Goal: Complete Application Form: Complete application form

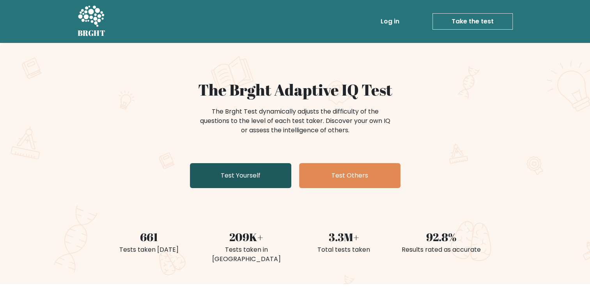
click at [235, 179] on link "Test Yourself" at bounding box center [240, 175] width 101 height 25
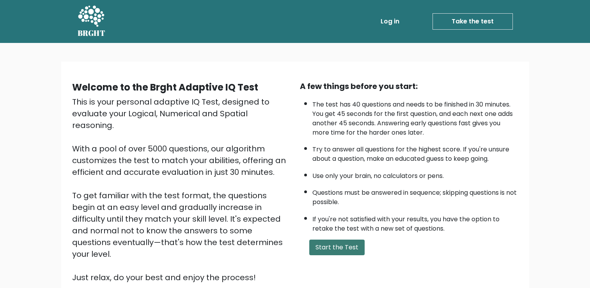
scroll to position [69, 0]
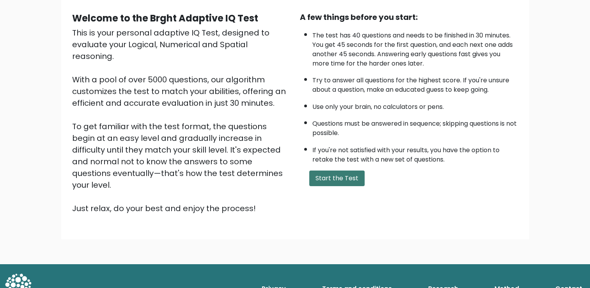
click at [348, 180] on button "Start the Test" at bounding box center [336, 178] width 55 height 16
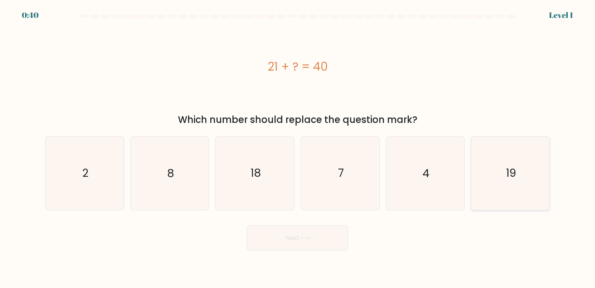
click at [516, 170] on text "19" at bounding box center [511, 173] width 10 height 15
click at [298, 148] on input "f. 19" at bounding box center [298, 146] width 0 height 4
radio input "true"
click at [293, 239] on button "Next" at bounding box center [297, 237] width 101 height 25
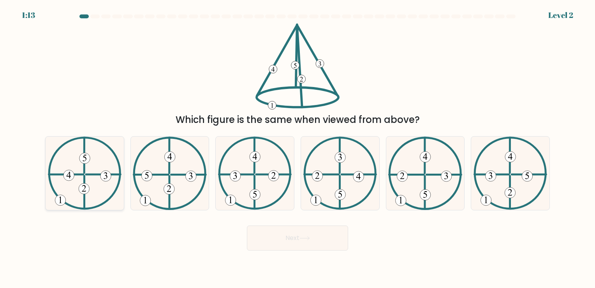
click at [84, 182] on 613 at bounding box center [84, 192] width 0 height 33
click at [298, 148] on input "a." at bounding box center [298, 146] width 0 height 4
radio input "true"
click at [319, 246] on button "Next" at bounding box center [297, 237] width 101 height 25
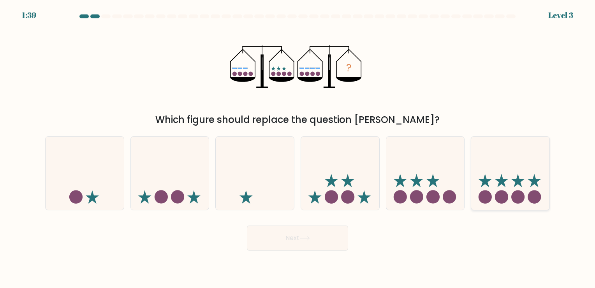
click at [505, 196] on circle at bounding box center [501, 196] width 13 height 13
click at [298, 148] on input "f." at bounding box center [298, 146] width 0 height 4
radio input "true"
click at [323, 247] on button "Next" at bounding box center [297, 237] width 101 height 25
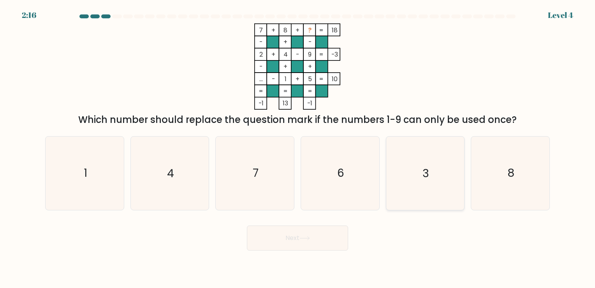
click at [419, 196] on icon "3" at bounding box center [425, 172] width 73 height 73
click at [298, 148] on input "e. 3" at bounding box center [298, 146] width 0 height 4
radio input "true"
click at [309, 240] on icon at bounding box center [305, 238] width 11 height 4
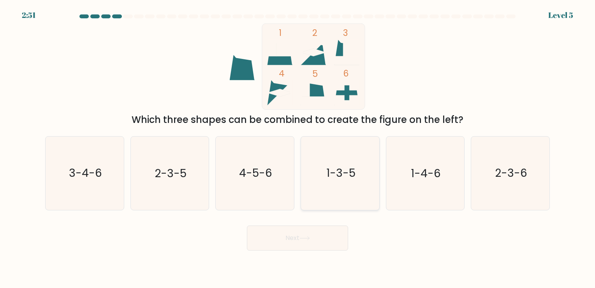
click at [320, 191] on icon "1-3-5" at bounding box center [340, 172] width 73 height 73
click at [298, 148] on input "d. 1-3-5" at bounding box center [298, 146] width 0 height 4
radio input "true"
click at [330, 247] on button "Next" at bounding box center [297, 237] width 101 height 25
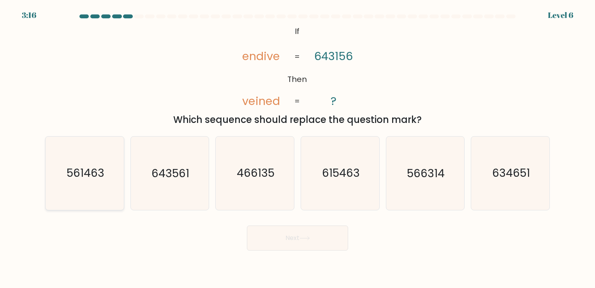
click at [104, 194] on icon "561463" at bounding box center [84, 172] width 73 height 73
click at [298, 148] on input "a. 561463" at bounding box center [298, 146] width 0 height 4
radio input "true"
click at [274, 238] on button "Next" at bounding box center [297, 237] width 101 height 25
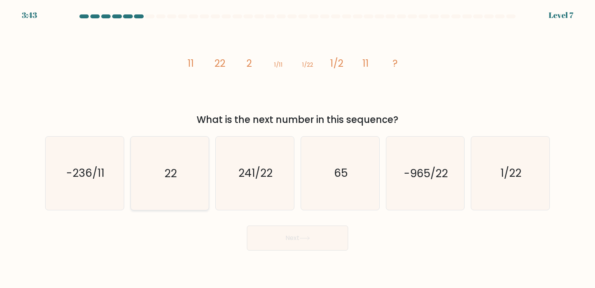
click at [191, 182] on icon "22" at bounding box center [169, 172] width 73 height 73
click at [298, 148] on input "b. 22" at bounding box center [298, 146] width 0 height 4
radio input "true"
click at [272, 250] on button "Next" at bounding box center [297, 237] width 101 height 25
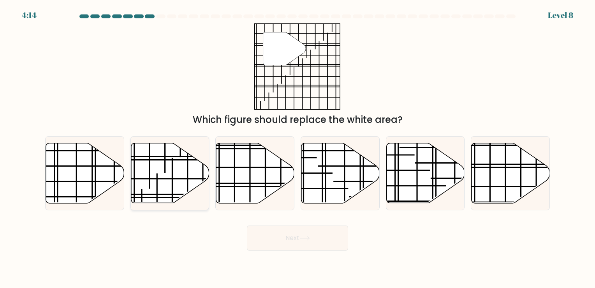
click at [182, 168] on icon at bounding box center [170, 173] width 78 height 60
click at [298, 148] on input "b." at bounding box center [298, 146] width 0 height 4
radio input "true"
click at [291, 239] on button "Next" at bounding box center [297, 237] width 101 height 25
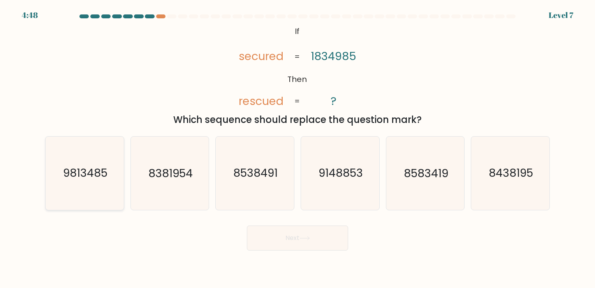
drag, startPoint x: 94, startPoint y: 202, endPoint x: 103, endPoint y: 204, distance: 9.6
click at [94, 202] on icon "9813485" at bounding box center [84, 172] width 73 height 73
click at [298, 148] on input "a. 9813485" at bounding box center [298, 146] width 0 height 4
radio input "true"
click at [255, 237] on button "Next" at bounding box center [297, 237] width 101 height 25
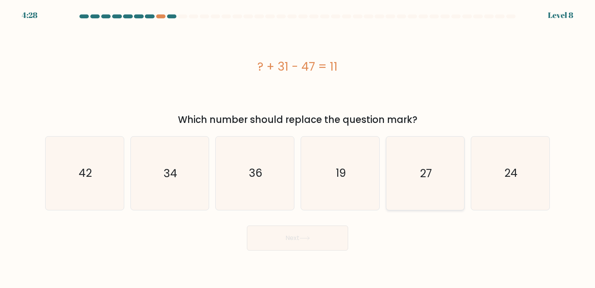
click at [446, 168] on icon "27" at bounding box center [425, 172] width 73 height 73
click at [298, 148] on input "e. 27" at bounding box center [298, 146] width 0 height 4
radio input "true"
click at [310, 243] on button "Next" at bounding box center [297, 237] width 101 height 25
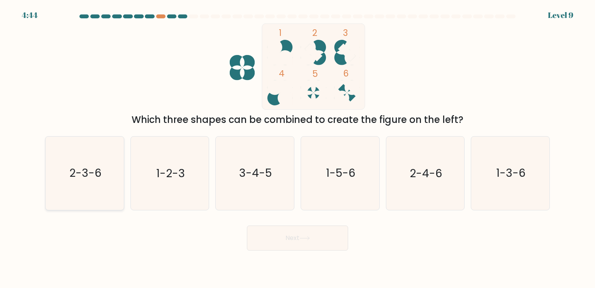
click at [98, 193] on icon "2-3-6" at bounding box center [84, 172] width 73 height 73
click at [298, 148] on input "a. 2-3-6" at bounding box center [298, 146] width 0 height 4
radio input "true"
click at [258, 249] on button "Next" at bounding box center [297, 237] width 101 height 25
click at [258, 246] on button "Next" at bounding box center [297, 237] width 101 height 25
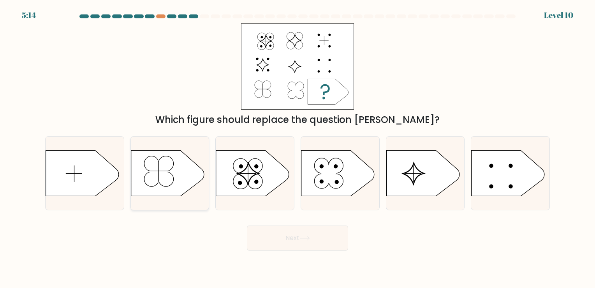
click at [166, 188] on icon at bounding box center [167, 173] width 73 height 46
click at [298, 148] on input "b." at bounding box center [298, 146] width 0 height 4
radio input "true"
click at [335, 248] on button "Next" at bounding box center [297, 237] width 101 height 25
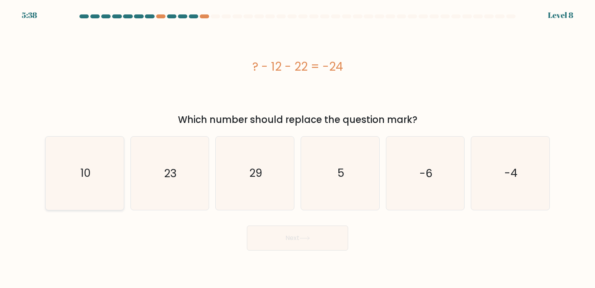
click at [88, 166] on text "10" at bounding box center [85, 173] width 11 height 15
click at [298, 148] on input "a. 10" at bounding box center [298, 146] width 0 height 4
radio input "true"
click at [261, 244] on button "Next" at bounding box center [297, 237] width 101 height 25
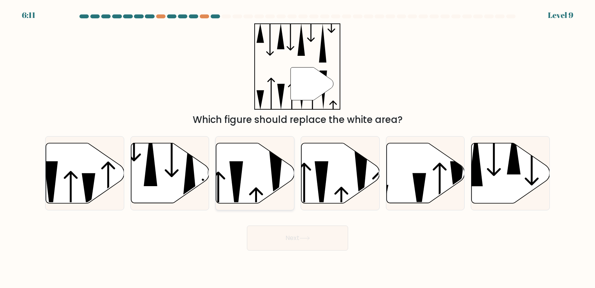
click at [257, 180] on icon at bounding box center [255, 173] width 78 height 60
click at [298, 148] on input "c." at bounding box center [298, 146] width 0 height 4
radio input "true"
click at [267, 241] on button "Next" at bounding box center [297, 237] width 101 height 25
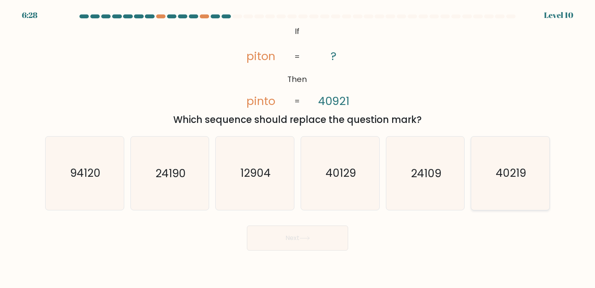
click at [521, 179] on text "40219" at bounding box center [511, 173] width 30 height 15
click at [298, 148] on input "f. 40219" at bounding box center [298, 146] width 0 height 4
radio input "true"
click at [296, 249] on button "Next" at bounding box center [297, 237] width 101 height 25
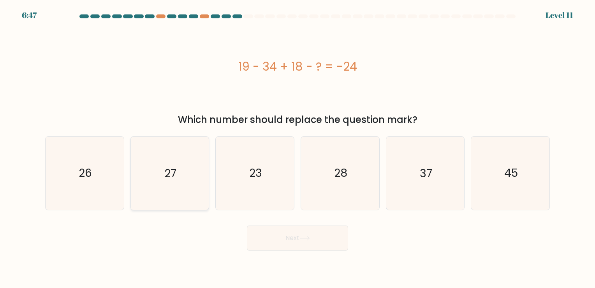
click at [178, 179] on icon "27" at bounding box center [169, 172] width 73 height 73
click at [298, 148] on input "b. 27" at bounding box center [298, 146] width 0 height 4
radio input "true"
click at [306, 252] on body "6:47 Level 11" at bounding box center [297, 144] width 595 height 288
click at [308, 244] on button "Next" at bounding box center [297, 237] width 101 height 25
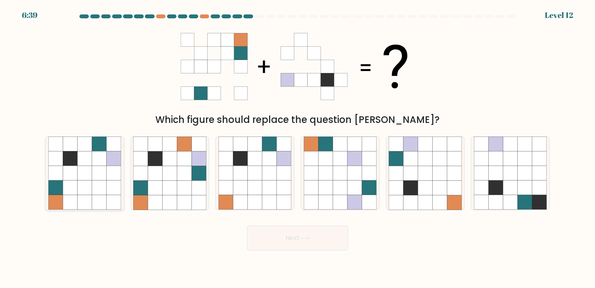
click at [99, 157] on icon at bounding box center [99, 158] width 14 height 14
click at [298, 148] on input "a." at bounding box center [298, 146] width 0 height 4
radio input "true"
click at [287, 244] on button "Next" at bounding box center [297, 237] width 101 height 25
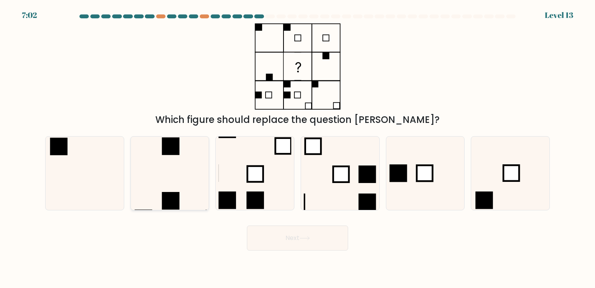
click at [181, 169] on icon at bounding box center [169, 172] width 73 height 73
click at [298, 148] on input "b." at bounding box center [298, 146] width 0 height 4
radio input "true"
click at [274, 245] on button "Next" at bounding box center [297, 237] width 101 height 25
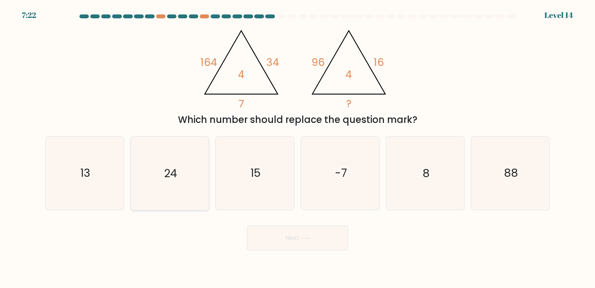
click at [180, 189] on icon "24" at bounding box center [169, 172] width 73 height 73
click at [298, 148] on input "b. 24" at bounding box center [298, 146] width 0 height 4
radio input "true"
click at [293, 242] on button "Next" at bounding box center [297, 237] width 101 height 25
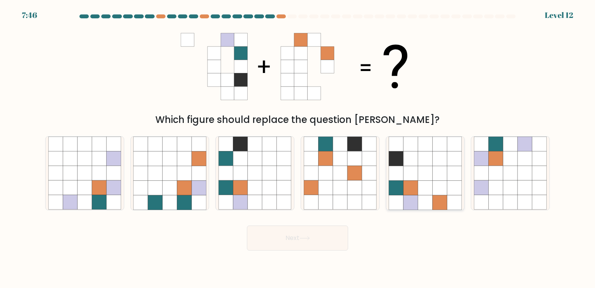
click at [433, 178] on icon at bounding box center [425, 173] width 14 height 14
click at [298, 148] on input "e." at bounding box center [298, 146] width 0 height 4
radio input "true"
click at [332, 242] on button "Next" at bounding box center [297, 237] width 101 height 25
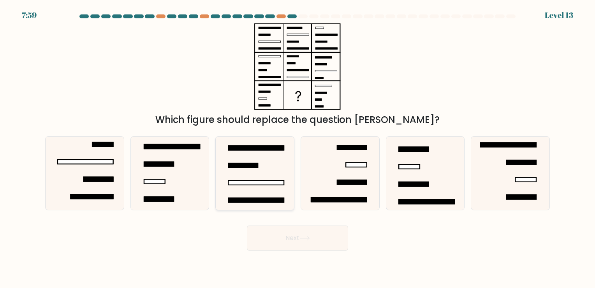
drag, startPoint x: 268, startPoint y: 183, endPoint x: 284, endPoint y: 184, distance: 16.0
click at [268, 184] on rect at bounding box center [256, 182] width 56 height 4
click at [298, 148] on input "c." at bounding box center [298, 146] width 0 height 4
radio input "true"
click at [308, 242] on button "Next" at bounding box center [297, 237] width 101 height 25
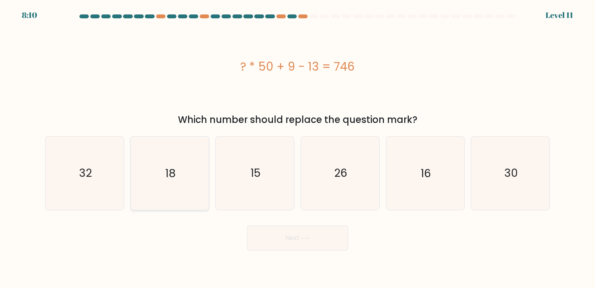
click at [165, 166] on text "18" at bounding box center [170, 173] width 11 height 15
click at [298, 148] on input "b. 18" at bounding box center [298, 146] width 0 height 4
radio input "true"
click at [279, 245] on button "Next" at bounding box center [297, 237] width 101 height 25
click at [287, 242] on button "Next" at bounding box center [297, 237] width 101 height 25
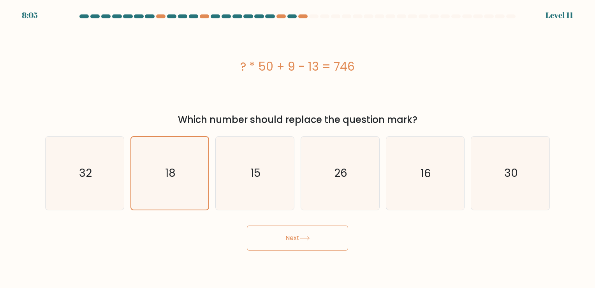
click at [319, 237] on button "Next" at bounding box center [297, 237] width 101 height 25
click at [99, 178] on icon "32" at bounding box center [84, 172] width 73 height 73
click at [298, 148] on input "a. 32" at bounding box center [298, 146] width 0 height 4
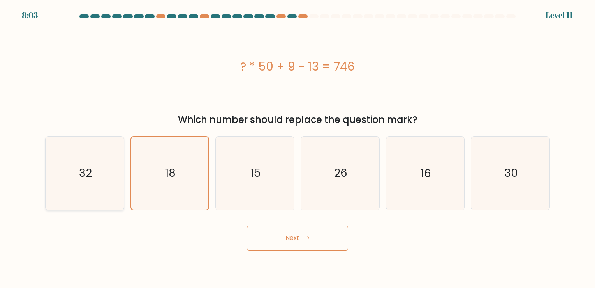
radio input "true"
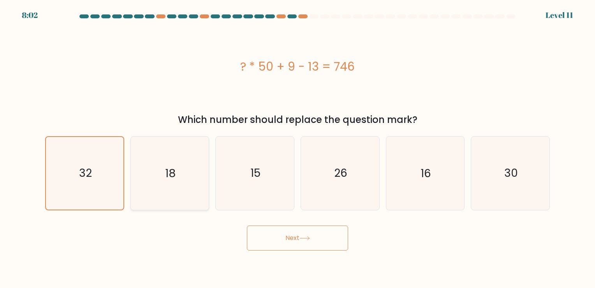
click at [146, 180] on icon "18" at bounding box center [169, 172] width 73 height 73
click at [298, 148] on input "b. 18" at bounding box center [298, 146] width 0 height 4
radio input "true"
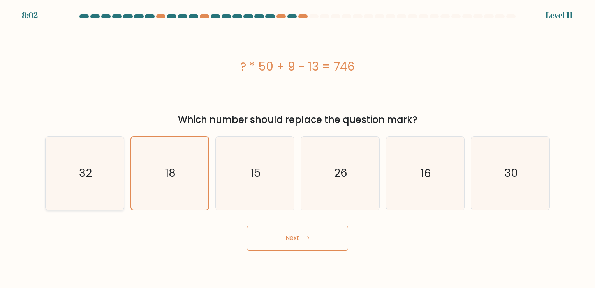
click at [81, 177] on text "32" at bounding box center [85, 173] width 13 height 15
click at [298, 148] on input "a. 32" at bounding box center [298, 146] width 0 height 4
radio input "true"
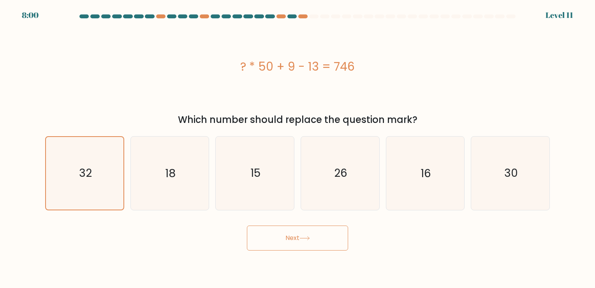
click at [310, 236] on icon at bounding box center [305, 238] width 11 height 4
click at [335, 179] on text "26" at bounding box center [340, 173] width 13 height 15
click at [298, 148] on input "d. 26" at bounding box center [298, 146] width 0 height 4
radio input "true"
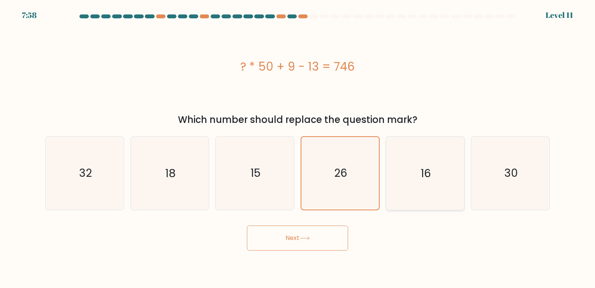
click at [460, 191] on icon "16" at bounding box center [425, 172] width 73 height 73
click at [298, 148] on input "e. 16" at bounding box center [298, 146] width 0 height 4
radio input "true"
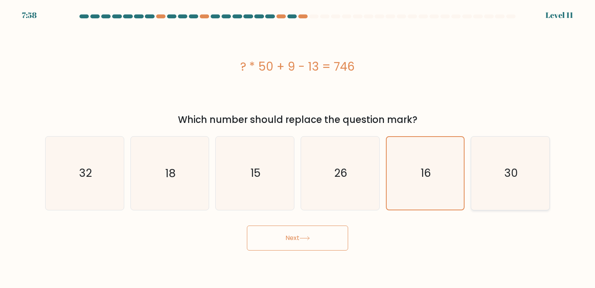
click at [499, 182] on icon "30" at bounding box center [510, 172] width 73 height 73
click at [298, 148] on input "f. 30" at bounding box center [298, 146] width 0 height 4
radio input "true"
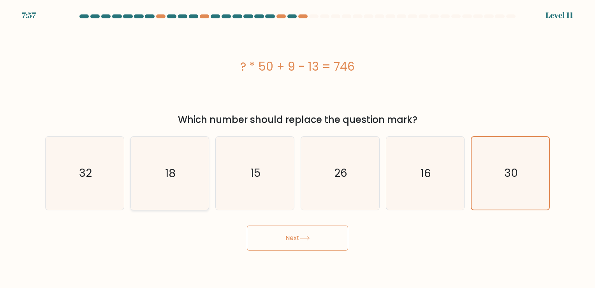
click at [203, 176] on icon "18" at bounding box center [169, 172] width 73 height 73
click at [298, 148] on input "b. 18" at bounding box center [298, 146] width 0 height 4
radio input "true"
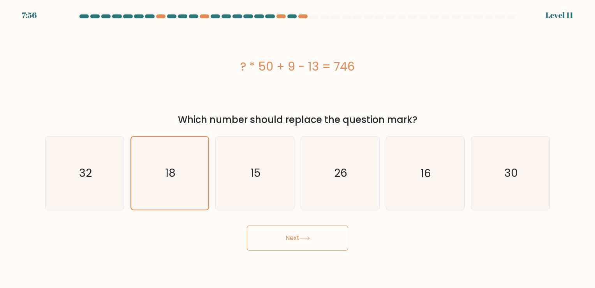
click at [280, 232] on button "Next" at bounding box center [297, 237] width 101 height 25
click at [247, 225] on button "Next" at bounding box center [297, 237] width 101 height 25
drag, startPoint x: 289, startPoint y: 233, endPoint x: 281, endPoint y: 222, distance: 13.6
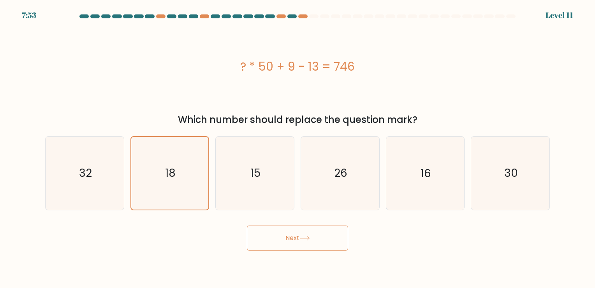
click at [290, 233] on button "Next" at bounding box center [297, 237] width 101 height 25
click at [288, 224] on div "Next" at bounding box center [298, 234] width 514 height 31
click at [292, 225] on button "Next" at bounding box center [297, 237] width 101 height 25
click at [296, 227] on button "Next" at bounding box center [297, 237] width 101 height 25
click at [299, 234] on button "Next" at bounding box center [297, 237] width 101 height 25
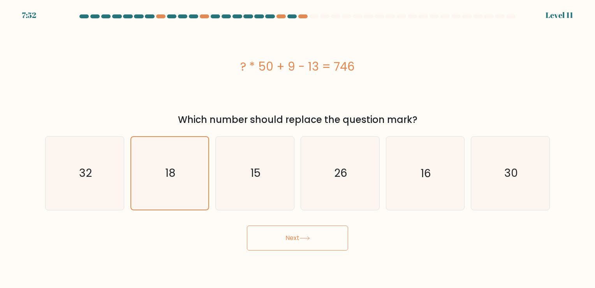
click at [299, 234] on button "Next" at bounding box center [297, 237] width 101 height 25
click at [284, 235] on button "Next" at bounding box center [297, 237] width 101 height 25
click at [185, 196] on icon "18" at bounding box center [170, 173] width 72 height 72
click at [298, 148] on input "b. 18" at bounding box center [298, 146] width 0 height 4
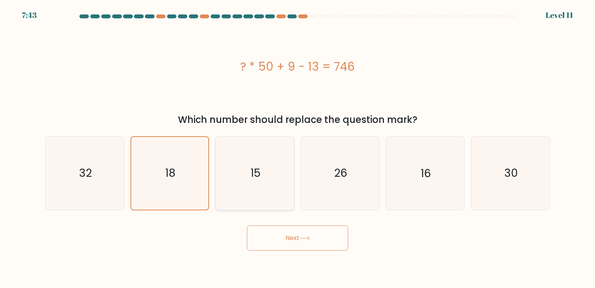
click at [235, 185] on icon "15" at bounding box center [255, 172] width 73 height 73
click at [298, 148] on input "c. 15" at bounding box center [298, 146] width 0 height 4
radio input "true"
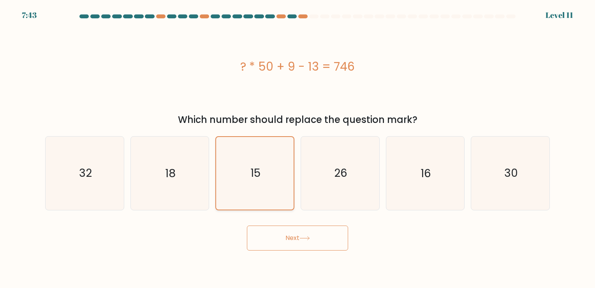
click at [237, 191] on icon "15" at bounding box center [255, 173] width 72 height 72
click at [298, 148] on input "c. 15" at bounding box center [298, 146] width 0 height 4
click at [229, 187] on icon "15" at bounding box center [255, 173] width 72 height 72
click at [298, 148] on input "c. 15" at bounding box center [298, 146] width 0 height 4
drag, startPoint x: 359, startPoint y: 155, endPoint x: 353, endPoint y: 157, distance: 5.6
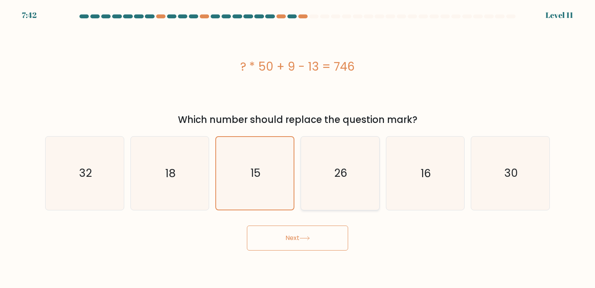
click at [359, 155] on icon "26" at bounding box center [340, 172] width 73 height 73
click at [298, 148] on input "d. 26" at bounding box center [298, 146] width 0 height 4
radio input "true"
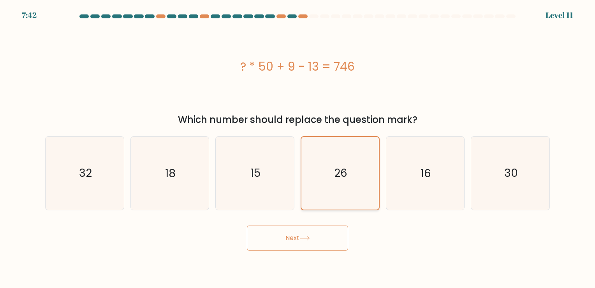
click at [346, 159] on icon "26" at bounding box center [340, 173] width 72 height 72
click at [298, 148] on input "d. 26" at bounding box center [298, 146] width 0 height 4
click at [413, 172] on icon "16" at bounding box center [425, 172] width 73 height 73
click at [298, 148] on input "e. 16" at bounding box center [298, 146] width 0 height 4
radio input "true"
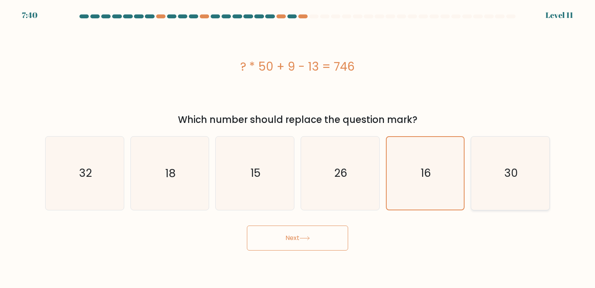
click at [534, 200] on icon "30" at bounding box center [510, 172] width 73 height 73
click at [298, 148] on input "f. 30" at bounding box center [298, 146] width 0 height 4
radio input "true"
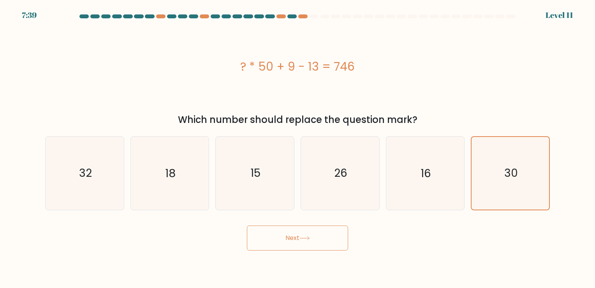
click at [291, 245] on button "Next" at bounding box center [297, 237] width 101 height 25
click at [301, 248] on button "Next" at bounding box center [297, 237] width 101 height 25
click at [397, 160] on icon "16" at bounding box center [425, 172] width 73 height 73
click at [298, 148] on input "e. 16" at bounding box center [298, 146] width 0 height 4
radio input "true"
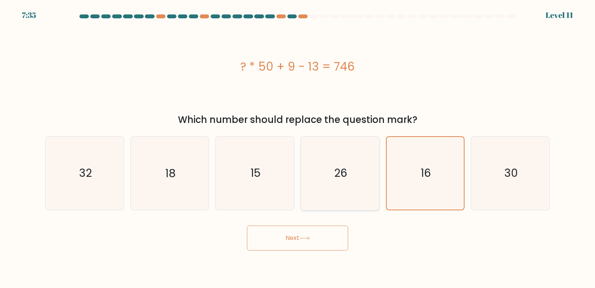
click at [312, 165] on icon "26" at bounding box center [340, 172] width 73 height 73
click at [298, 148] on input "d. 26" at bounding box center [298, 146] width 0 height 4
radio input "true"
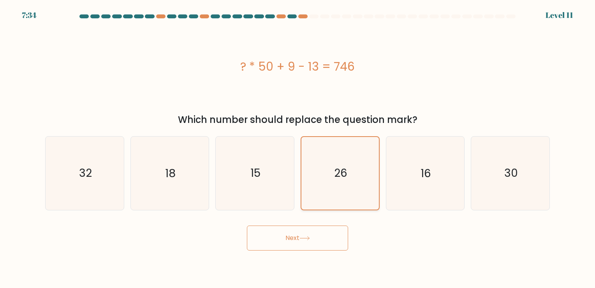
click at [327, 168] on icon "26" at bounding box center [340, 173] width 72 height 72
click at [298, 148] on input "d. 26" at bounding box center [298, 146] width 0 height 4
click at [250, 191] on icon "15" at bounding box center [255, 172] width 73 height 73
click at [298, 148] on input "c. 15" at bounding box center [298, 146] width 0 height 4
radio input "true"
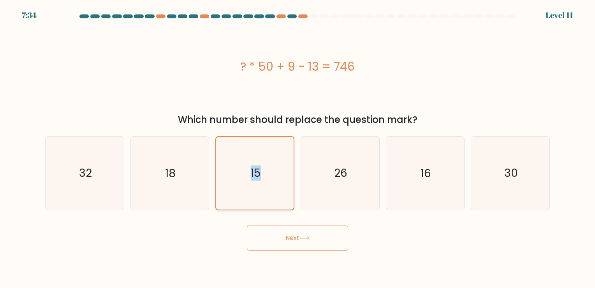
click at [250, 191] on icon "15" at bounding box center [255, 173] width 72 height 72
click at [298, 148] on input "c. 15" at bounding box center [298, 146] width 0 height 4
click at [320, 26] on div "? * 50 + 9 - 13 = 746" at bounding box center [297, 66] width 505 height 86
click at [308, 22] on form "a." at bounding box center [297, 132] width 595 height 236
click at [313, 15] on div at bounding box center [313, 16] width 9 height 4
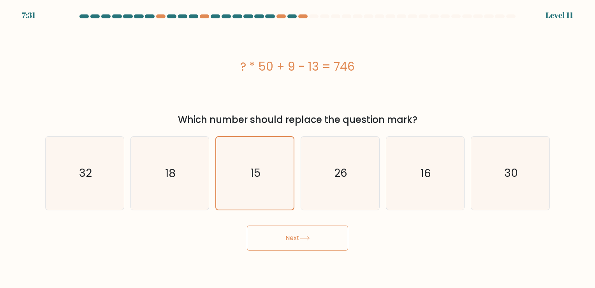
click at [294, 15] on div at bounding box center [292, 16] width 9 height 4
click at [301, 16] on div at bounding box center [303, 16] width 9 height 4
drag, startPoint x: 300, startPoint y: 16, endPoint x: 305, endPoint y: 22, distance: 7.2
click at [300, 17] on div at bounding box center [303, 16] width 9 height 4
click at [314, 18] on div at bounding box center [313, 16] width 9 height 4
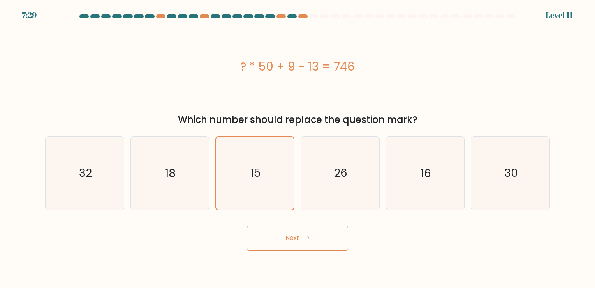
click at [314, 18] on div at bounding box center [313, 16] width 9 height 4
click at [302, 17] on div at bounding box center [303, 16] width 9 height 4
click at [293, 18] on div at bounding box center [292, 16] width 9 height 4
click at [288, 247] on button "Next" at bounding box center [297, 237] width 101 height 25
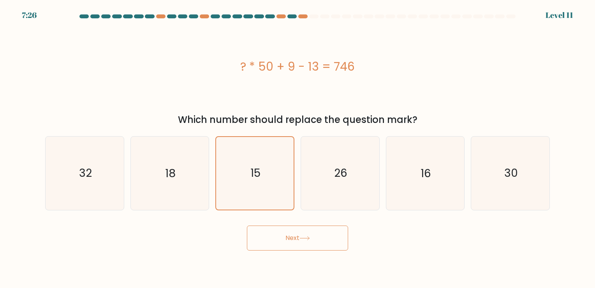
click at [289, 246] on button "Next" at bounding box center [297, 237] width 101 height 25
click at [290, 246] on button "Next" at bounding box center [297, 237] width 101 height 25
click at [247, 225] on button "Next" at bounding box center [297, 237] width 101 height 25
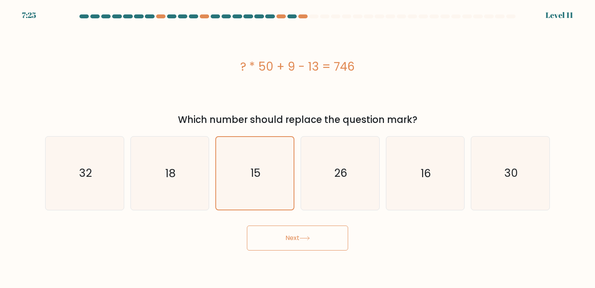
click at [247, 225] on button "Next" at bounding box center [297, 237] width 101 height 25
click at [185, 194] on icon "18" at bounding box center [169, 172] width 73 height 73
click at [298, 148] on input "b. 18" at bounding box center [298, 146] width 0 height 4
radio input "true"
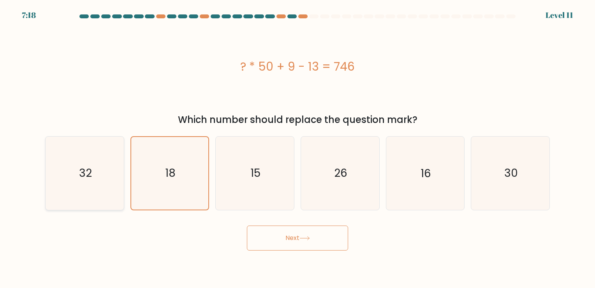
click at [114, 186] on icon "32" at bounding box center [84, 172] width 73 height 73
click at [298, 148] on input "a. 32" at bounding box center [298, 146] width 0 height 4
radio input "true"
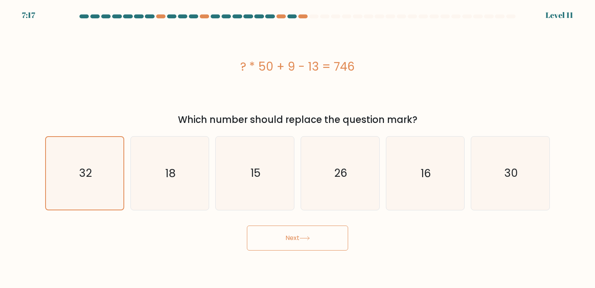
click at [296, 244] on button "Next" at bounding box center [297, 237] width 101 height 25
click at [191, 170] on icon "18" at bounding box center [169, 172] width 73 height 73
click at [298, 148] on input "b. 18" at bounding box center [298, 146] width 0 height 4
radio input "true"
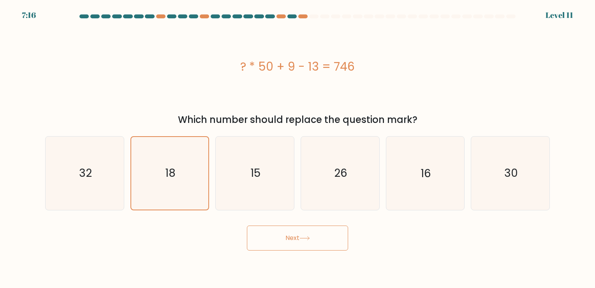
click at [293, 235] on button "Next" at bounding box center [297, 237] width 101 height 25
click at [272, 180] on icon "15" at bounding box center [255, 172] width 73 height 73
click at [298, 148] on input "c. 15" at bounding box center [298, 146] width 0 height 4
radio input "true"
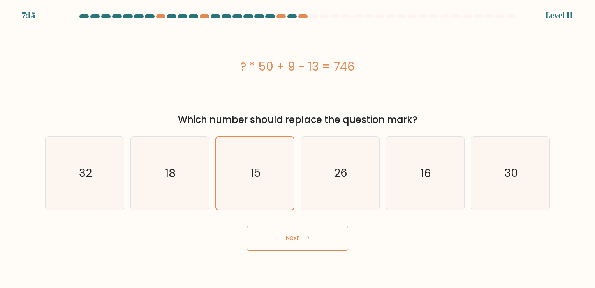
click at [298, 233] on button "Next" at bounding box center [297, 237] width 101 height 25
drag, startPoint x: 327, startPoint y: 182, endPoint x: 312, endPoint y: 252, distance: 71.5
click at [327, 183] on icon "26" at bounding box center [340, 172] width 73 height 73
click at [298, 148] on input "d. 26" at bounding box center [298, 146] width 0 height 4
radio input "true"
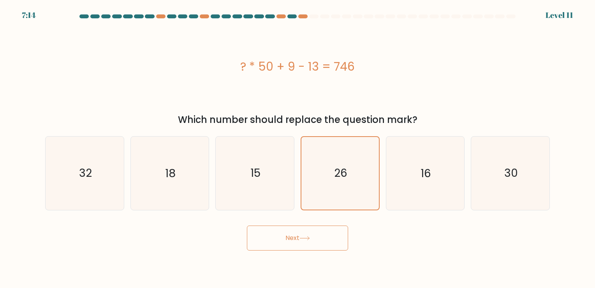
drag, startPoint x: 312, startPoint y: 252, endPoint x: 325, endPoint y: 248, distance: 14.2
click at [312, 252] on body "7:14 Level 11" at bounding box center [297, 144] width 595 height 288
click at [330, 236] on button "Next" at bounding box center [297, 237] width 101 height 25
click at [397, 188] on icon "16" at bounding box center [425, 172] width 73 height 73
click at [298, 148] on input "e. 16" at bounding box center [298, 146] width 0 height 4
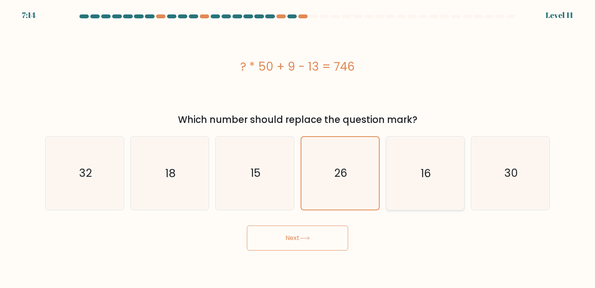
radio input "true"
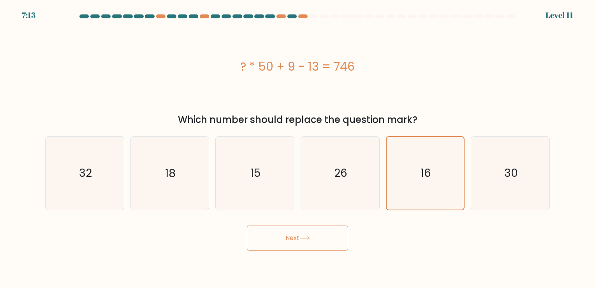
click at [336, 242] on button "Next" at bounding box center [297, 237] width 101 height 25
click at [495, 186] on icon "30" at bounding box center [510, 172] width 73 height 73
click at [298, 148] on input "f. 30" at bounding box center [298, 146] width 0 height 4
radio input "true"
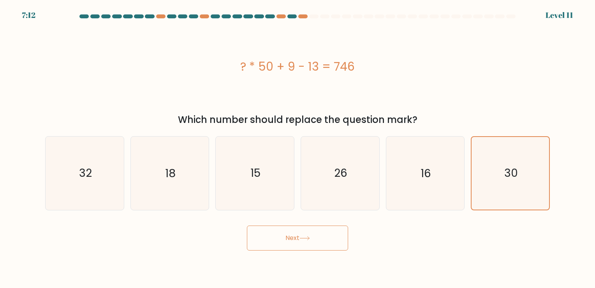
click at [321, 235] on button "Next" at bounding box center [297, 237] width 101 height 25
click at [279, 163] on icon "15" at bounding box center [255, 172] width 73 height 73
click at [298, 148] on input "c. 15" at bounding box center [298, 146] width 0 height 4
radio input "true"
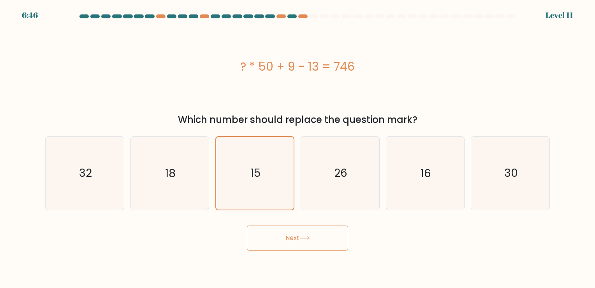
click at [294, 238] on button "Next" at bounding box center [297, 237] width 101 height 25
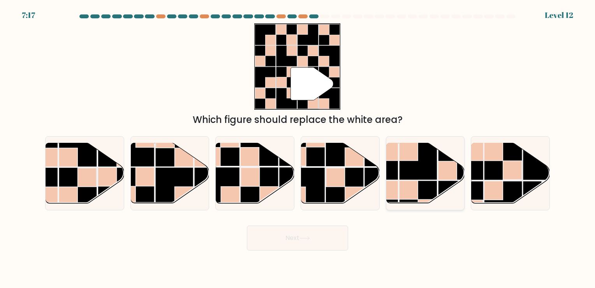
click at [427, 172] on rect at bounding box center [418, 160] width 38 height 38
click at [298, 148] on input "e." at bounding box center [298, 146] width 0 height 4
radio input "true"
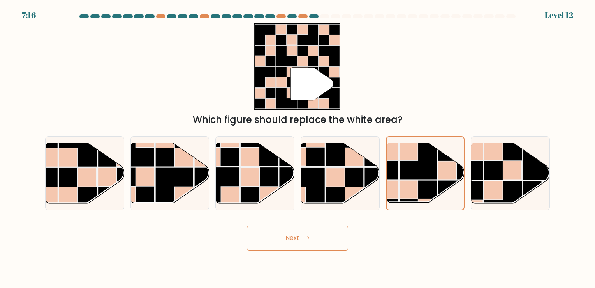
click at [275, 244] on button "Next" at bounding box center [297, 237] width 101 height 25
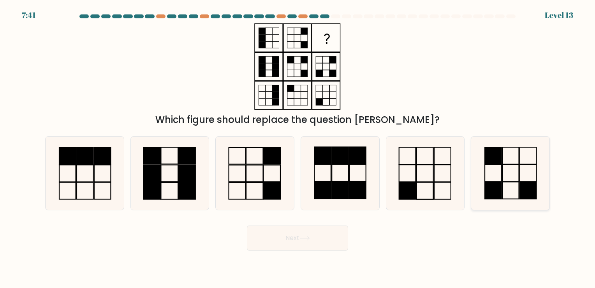
click at [516, 188] on icon at bounding box center [510, 172] width 73 height 73
click at [298, 148] on input "f." at bounding box center [298, 146] width 0 height 4
radio input "true"
click at [297, 241] on button "Next" at bounding box center [297, 237] width 101 height 25
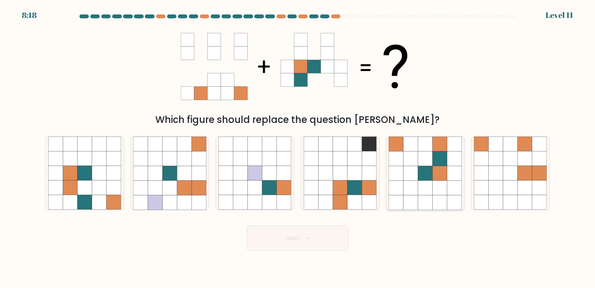
click at [438, 187] on icon at bounding box center [440, 187] width 14 height 14
click at [298, 148] on input "e." at bounding box center [298, 146] width 0 height 4
radio input "true"
click at [295, 243] on button "Next" at bounding box center [297, 237] width 101 height 25
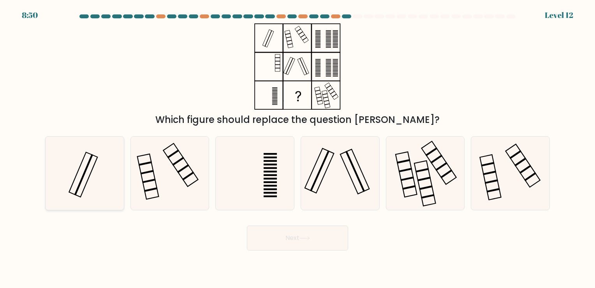
click at [87, 174] on icon at bounding box center [84, 172] width 73 height 73
click at [298, 148] on input "a." at bounding box center [298, 146] width 0 height 4
radio input "true"
click at [287, 240] on button "Next" at bounding box center [297, 237] width 101 height 25
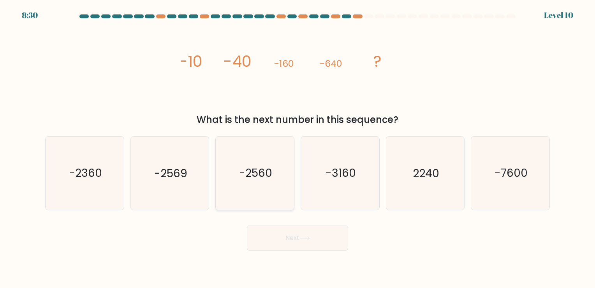
click at [267, 193] on icon "-2560" at bounding box center [255, 172] width 73 height 73
click at [298, 148] on input "c. -2560" at bounding box center [298, 146] width 0 height 4
radio input "true"
click at [291, 225] on button "Next" at bounding box center [297, 237] width 101 height 25
click at [296, 237] on button "Next" at bounding box center [297, 237] width 101 height 25
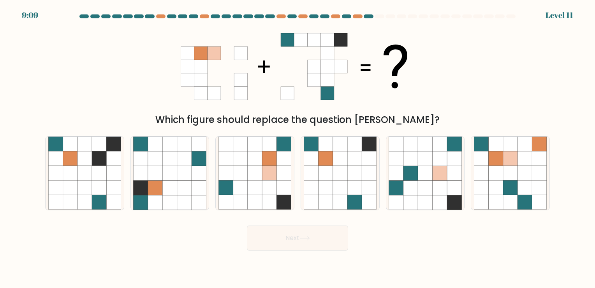
drag, startPoint x: 191, startPoint y: 71, endPoint x: 353, endPoint y: 58, distance: 161.8
click at [355, 64] on icon at bounding box center [298, 66] width 234 height 86
click at [309, 145] on icon at bounding box center [311, 144] width 14 height 14
click at [298, 145] on input "d." at bounding box center [298, 146] width 0 height 4
radio input "true"
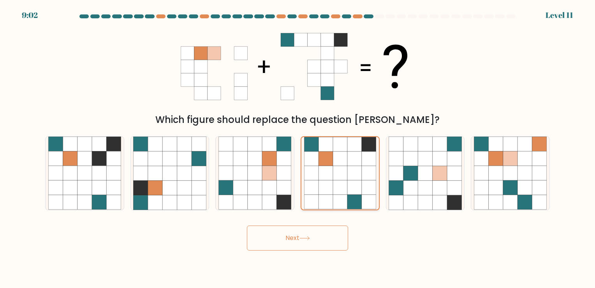
click at [355, 143] on icon at bounding box center [355, 144] width 14 height 14
click at [298, 144] on input "d." at bounding box center [298, 146] width 0 height 4
click at [330, 161] on icon at bounding box center [326, 159] width 14 height 14
click at [298, 148] on input "d." at bounding box center [298, 146] width 0 height 4
click at [328, 231] on button "Next" at bounding box center [297, 237] width 101 height 25
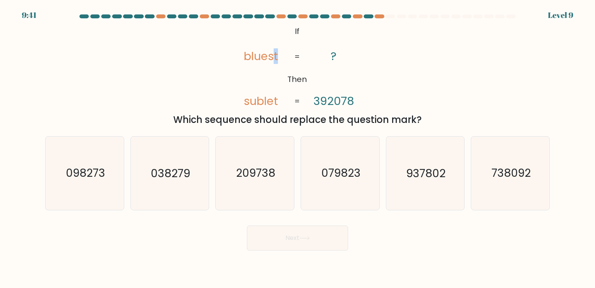
drag, startPoint x: 247, startPoint y: 102, endPoint x: 272, endPoint y: 62, distance: 47.3
click at [272, 62] on icon "@import url('https://fonts.googleapis.com/css?family=Abril+Fatface:400,100,100i…" at bounding box center [298, 66] width 140 height 86
drag, startPoint x: 272, startPoint y: 62, endPoint x: 282, endPoint y: 93, distance: 32.9
click at [268, 92] on icon "@import url('https://fonts.googleapis.com/css?family=Abril+Fatface:400,100,100i…" at bounding box center [298, 66] width 140 height 86
click at [243, 101] on icon "@import url('https://fonts.googleapis.com/css?family=Abril+Fatface:400,100,100i…" at bounding box center [298, 66] width 140 height 86
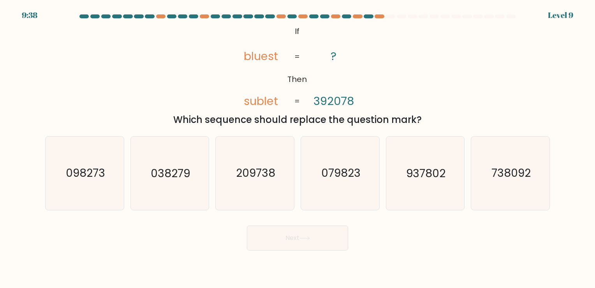
click at [271, 57] on tspan "bluest" at bounding box center [261, 56] width 34 height 16
click at [271, 179] on text "209738" at bounding box center [255, 173] width 39 height 15
click at [298, 148] on input "c. 209738" at bounding box center [298, 146] width 0 height 4
radio input "true"
click at [305, 238] on icon at bounding box center [304, 238] width 9 height 4
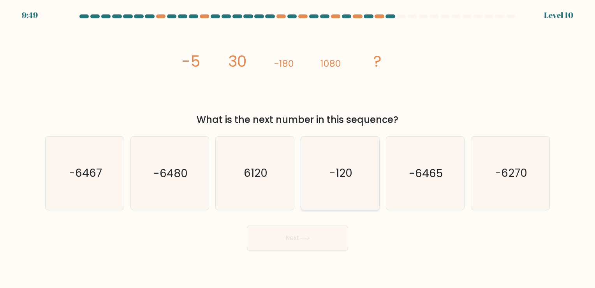
click at [322, 179] on icon "-120" at bounding box center [340, 172] width 73 height 73
click at [298, 148] on input "d. -120" at bounding box center [298, 146] width 0 height 4
radio input "true"
click at [327, 244] on button "Next" at bounding box center [297, 237] width 101 height 25
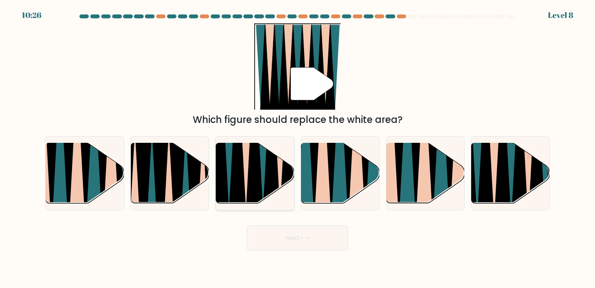
click at [268, 171] on icon at bounding box center [272, 143] width 18 height 157
click at [298, 148] on input "c." at bounding box center [298, 146] width 0 height 4
radio input "true"
click at [299, 234] on button "Next" at bounding box center [297, 237] width 101 height 25
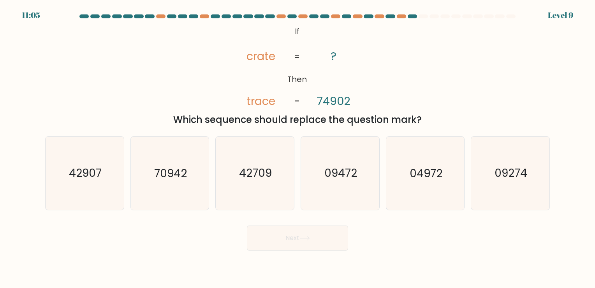
click at [246, 56] on icon "@import url('https://fonts.googleapis.com/css?family=Abril+Fatface:400,100,100i…" at bounding box center [298, 66] width 140 height 86
click at [272, 104] on tspan "trace" at bounding box center [261, 101] width 29 height 16
drag, startPoint x: 272, startPoint y: 104, endPoint x: 357, endPoint y: 106, distance: 85.4
click at [357, 106] on icon "@import url('https://fonts.googleapis.com/css?family=Abril+Fatface:400,100,100i…" at bounding box center [298, 66] width 140 height 86
click at [276, 104] on tspan "trace" at bounding box center [261, 101] width 29 height 16
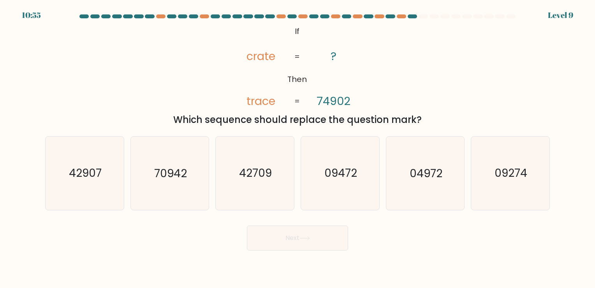
click at [342, 103] on tspan "74902" at bounding box center [334, 101] width 34 height 16
click at [420, 193] on icon "04972" at bounding box center [425, 172] width 73 height 73
click at [298, 148] on input "e. 04972" at bounding box center [298, 146] width 0 height 4
radio input "true"
click at [313, 231] on button "Next" at bounding box center [297, 237] width 101 height 25
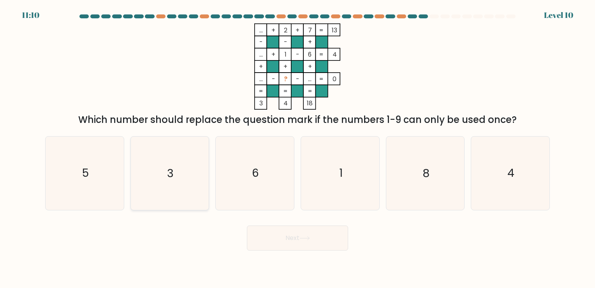
click at [181, 179] on icon "3" at bounding box center [169, 172] width 73 height 73
click at [298, 148] on input "b. 3" at bounding box center [298, 146] width 0 height 4
radio input "true"
click at [281, 246] on button "Next" at bounding box center [297, 237] width 101 height 25
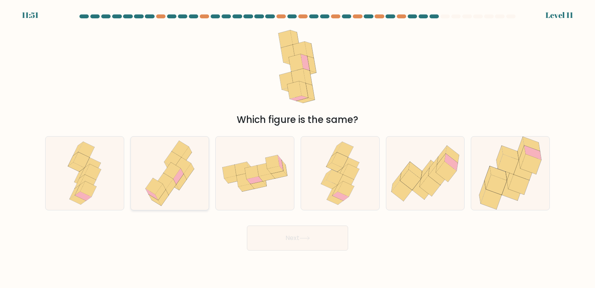
click at [175, 199] on icon at bounding box center [169, 172] width 59 height 73
click at [298, 148] on input "b." at bounding box center [298, 146] width 0 height 4
radio input "true"
click at [283, 242] on button "Next" at bounding box center [297, 237] width 101 height 25
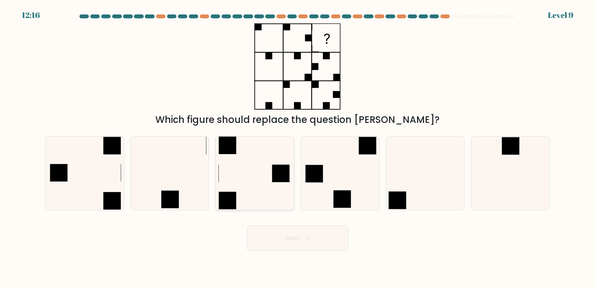
click at [248, 192] on icon at bounding box center [255, 172] width 73 height 73
click at [298, 148] on input "c." at bounding box center [298, 146] width 0 height 4
radio input "true"
click at [319, 242] on button "Next" at bounding box center [297, 237] width 101 height 25
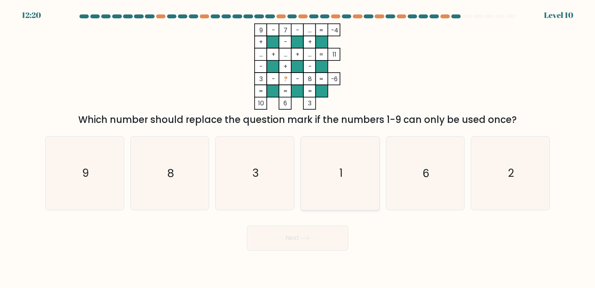
click at [339, 182] on icon "1" at bounding box center [340, 172] width 73 height 73
click at [298, 148] on input "d. 1" at bounding box center [298, 146] width 0 height 4
radio input "true"
click at [322, 238] on button "Next" at bounding box center [297, 237] width 101 height 25
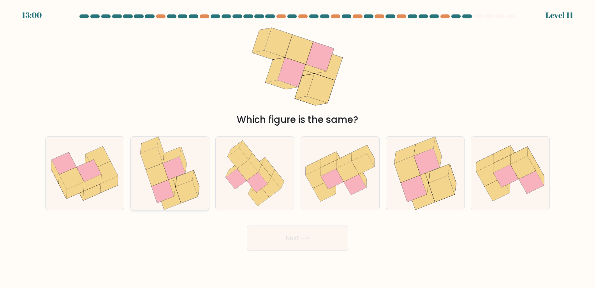
click at [175, 185] on icon at bounding box center [164, 181] width 23 height 23
click at [298, 148] on input "b." at bounding box center [298, 146] width 0 height 4
radio input "true"
click at [298, 248] on button "Next" at bounding box center [297, 237] width 101 height 25
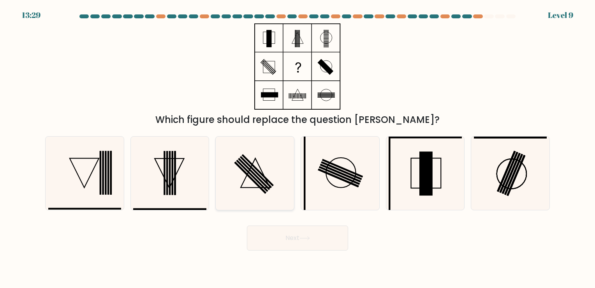
click at [265, 188] on rect at bounding box center [252, 176] width 32 height 32
click at [298, 148] on input "c." at bounding box center [298, 146] width 0 height 4
radio input "true"
click at [282, 239] on button "Next" at bounding box center [297, 237] width 101 height 25
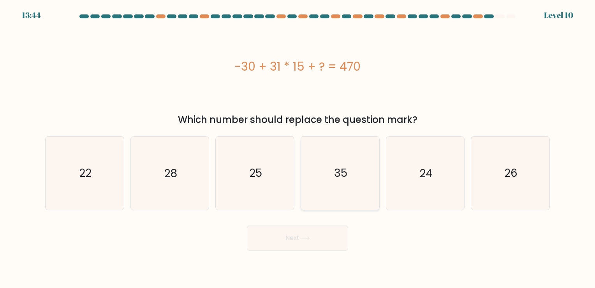
click at [322, 193] on icon "35" at bounding box center [340, 172] width 73 height 73
click at [298, 148] on input "d. 35" at bounding box center [298, 146] width 0 height 4
radio input "true"
click at [311, 244] on button "Next" at bounding box center [297, 237] width 101 height 25
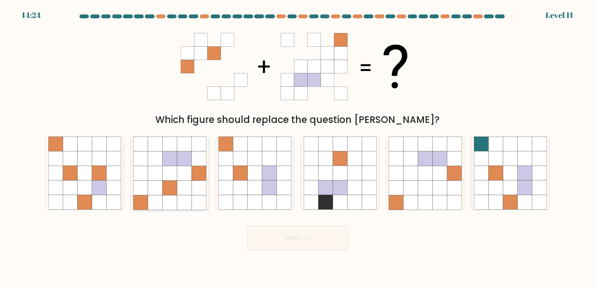
click at [199, 159] on icon at bounding box center [199, 158] width 14 height 14
click at [298, 148] on input "b." at bounding box center [298, 146] width 0 height 4
radio input "true"
click at [288, 239] on button "Next" at bounding box center [297, 237] width 101 height 25
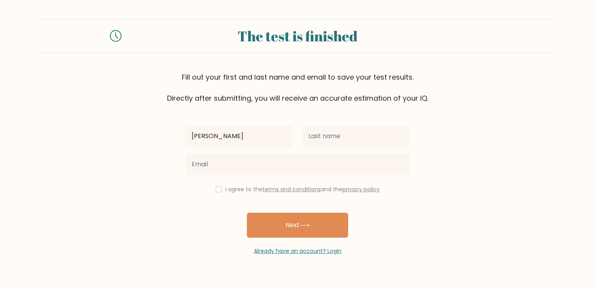
type input "[PERSON_NAME]"
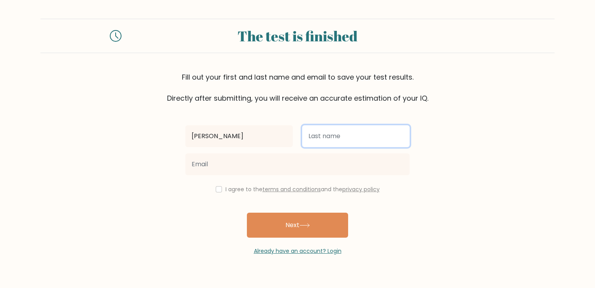
click at [311, 135] on input "text" at bounding box center [356, 136] width 108 height 22
type input "[PERSON_NAME]"
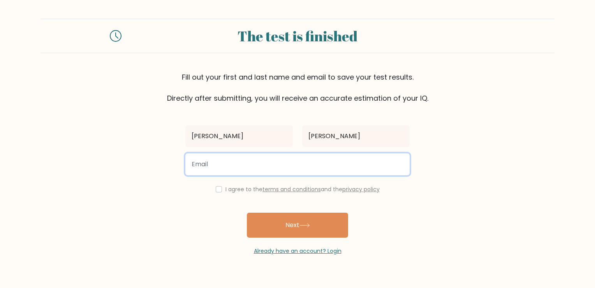
click at [317, 164] on input "email" at bounding box center [297, 164] width 224 height 22
click at [220, 168] on input "[EMAIL_ADDRESS][DOMAIN_NAME]" at bounding box center [297, 164] width 224 height 22
type input "tracyesguerra07@gmail.com"
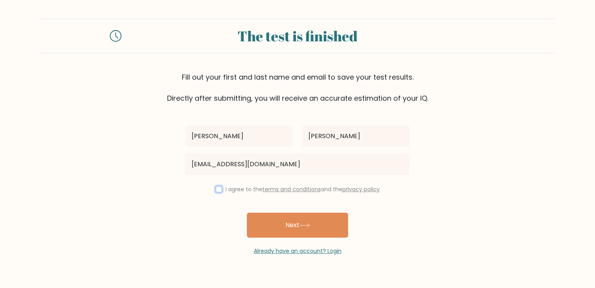
click at [219, 191] on input "checkbox" at bounding box center [219, 189] width 6 height 6
checkbox input "true"
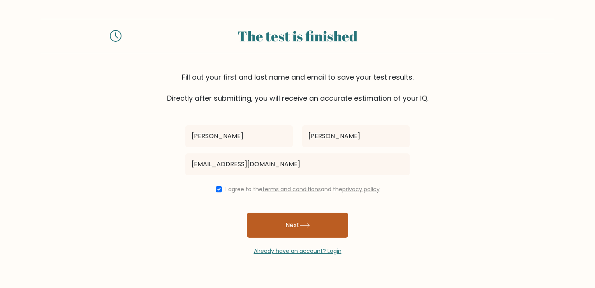
click at [277, 226] on button "Next" at bounding box center [297, 224] width 101 height 25
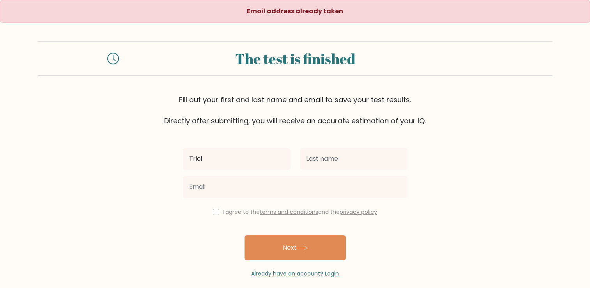
type input "[PERSON_NAME]"
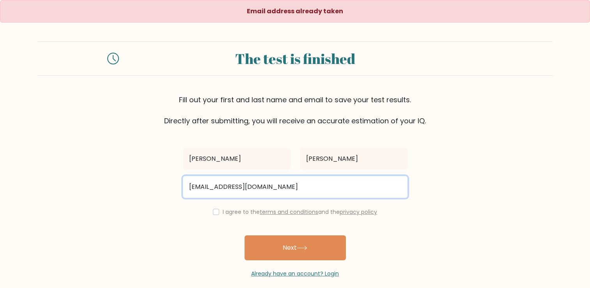
drag, startPoint x: 204, startPoint y: 186, endPoint x: 186, endPoint y: 186, distance: 17.9
click at [186, 186] on input "[EMAIL_ADDRESS][DOMAIN_NAME]" at bounding box center [295, 187] width 224 height 22
drag, startPoint x: 219, startPoint y: 189, endPoint x: 165, endPoint y: 186, distance: 54.2
click at [165, 186] on form "The test is finished Fill out your first and last name and email to save your t…" at bounding box center [295, 159] width 590 height 236
type input "[EMAIL_ADDRESS][DOMAIN_NAME]"
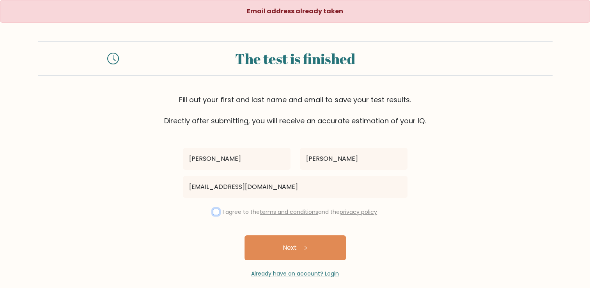
click at [217, 211] on input "checkbox" at bounding box center [216, 211] width 6 height 6
checkbox input "true"
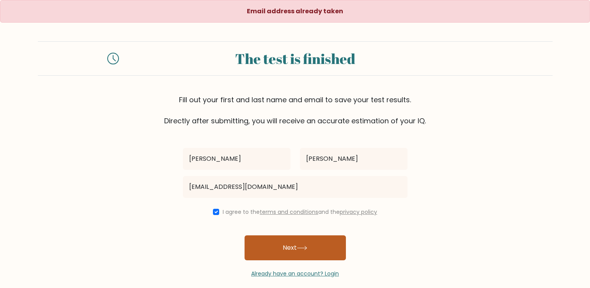
click at [265, 246] on button "Next" at bounding box center [294, 247] width 101 height 25
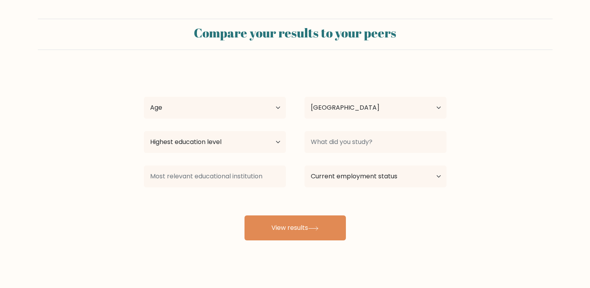
select select "PH"
click at [211, 109] on select "Age Under [DEMOGRAPHIC_DATA] [DEMOGRAPHIC_DATA] [DEMOGRAPHIC_DATA] [DEMOGRAPHIC…" at bounding box center [215, 108] width 142 height 22
select select "18_24"
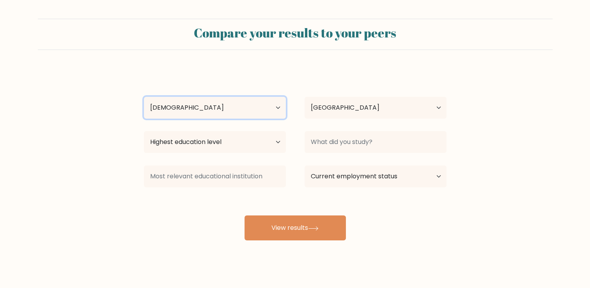
click at [144, 97] on select "Age Under [DEMOGRAPHIC_DATA] [DEMOGRAPHIC_DATA] [DEMOGRAPHIC_DATA] [DEMOGRAPHIC…" at bounding box center [215, 108] width 142 height 22
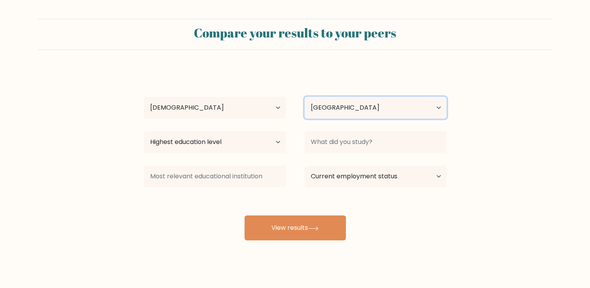
click at [334, 111] on select "Country [GEOGRAPHIC_DATA] [GEOGRAPHIC_DATA] [GEOGRAPHIC_DATA] [US_STATE] [GEOGR…" at bounding box center [375, 108] width 142 height 22
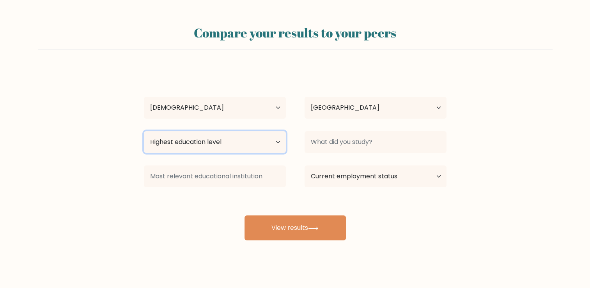
drag, startPoint x: 267, startPoint y: 137, endPoint x: 222, endPoint y: 141, distance: 44.6
click at [267, 137] on select "Highest education level No schooling Primary Lower Secondary Upper Secondary Oc…" at bounding box center [215, 142] width 142 height 22
select select "upper_secondary"
click at [144, 131] on select "Highest education level No schooling Primary Lower Secondary Upper Secondary Oc…" at bounding box center [215, 142] width 142 height 22
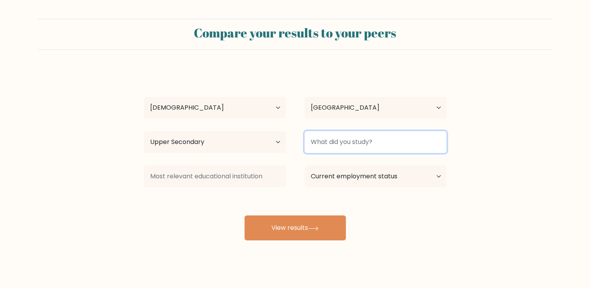
click at [384, 146] on input at bounding box center [375, 142] width 142 height 22
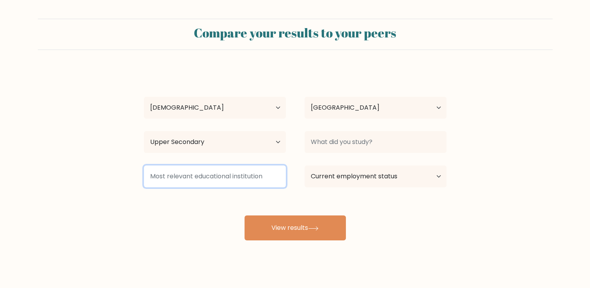
click at [257, 177] on input at bounding box center [215, 176] width 142 height 22
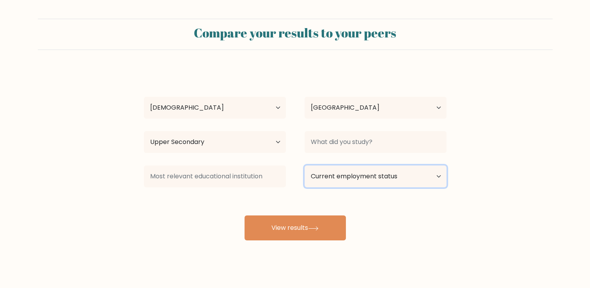
click at [347, 177] on select "Current employment status Employed Student Retired Other / prefer not to answer" at bounding box center [375, 176] width 142 height 22
select select "student"
click at [304, 165] on select "Current employment status Employed Student Retired Other / prefer not to answer" at bounding box center [375, 176] width 142 height 22
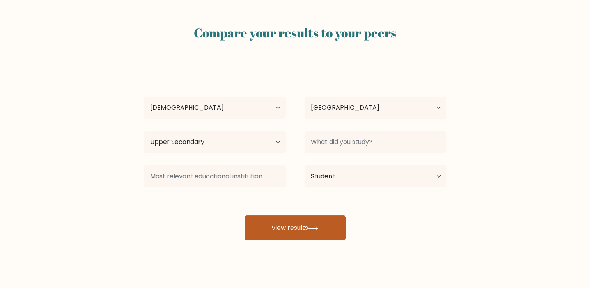
click at [330, 230] on button "View results" at bounding box center [294, 227] width 101 height 25
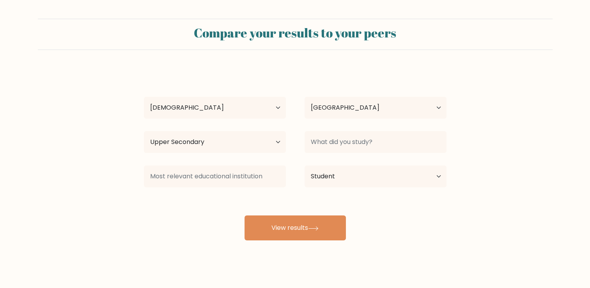
click at [393, 153] on div at bounding box center [375, 142] width 161 height 28
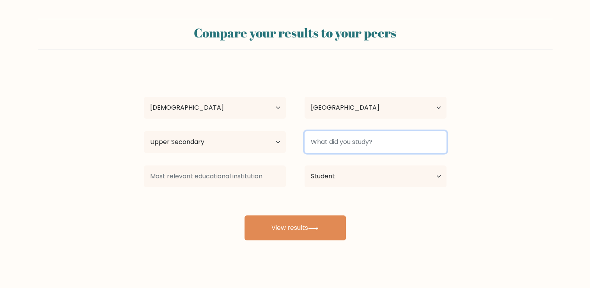
click at [392, 143] on input at bounding box center [375, 142] width 142 height 22
type input "h"
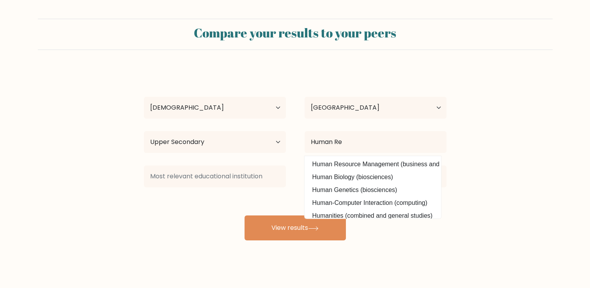
click at [396, 160] on option "Human Resource Management (business and management)" at bounding box center [372, 164] width 132 height 12
type input "Human Resource Management"
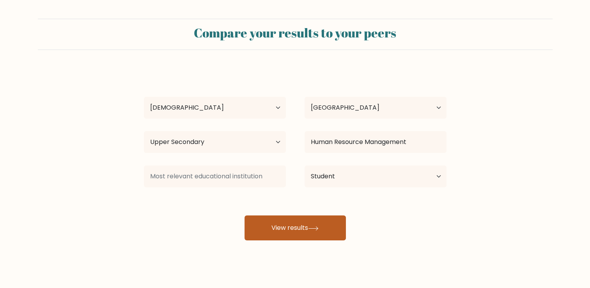
click at [330, 222] on button "View results" at bounding box center [294, 227] width 101 height 25
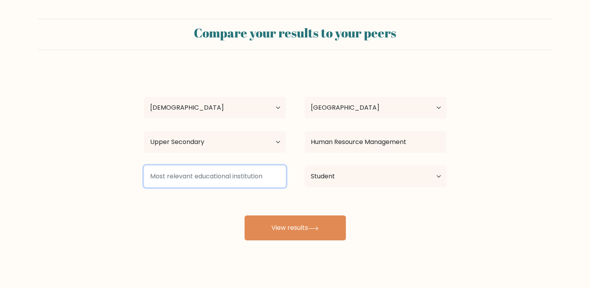
click at [242, 183] on input at bounding box center [215, 176] width 142 height 22
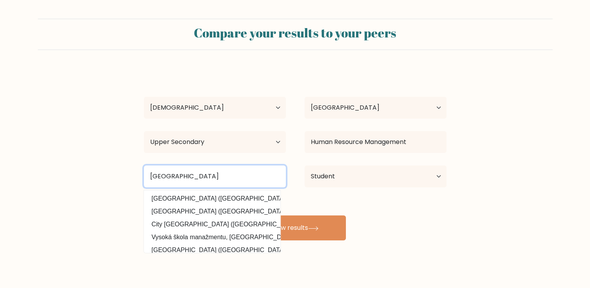
type input "University of Caloocan City"
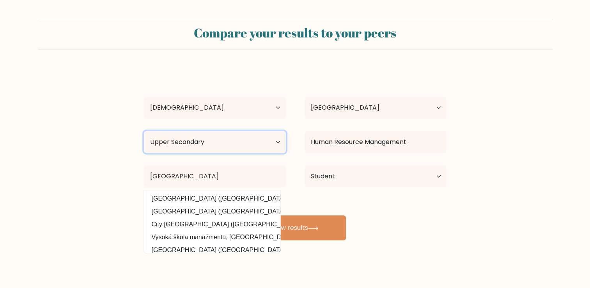
click at [256, 142] on select "Highest education level No schooling Primary Lower Secondary Upper Secondary Oc…" at bounding box center [215, 142] width 142 height 22
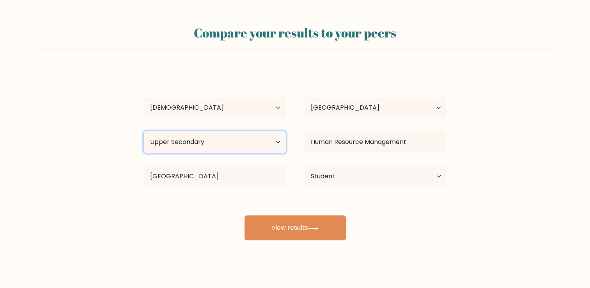
select select "bachelors_degree"
click at [144, 131] on select "Highest education level No schooling Primary Lower Secondary Upper Secondary Oc…" at bounding box center [215, 142] width 142 height 22
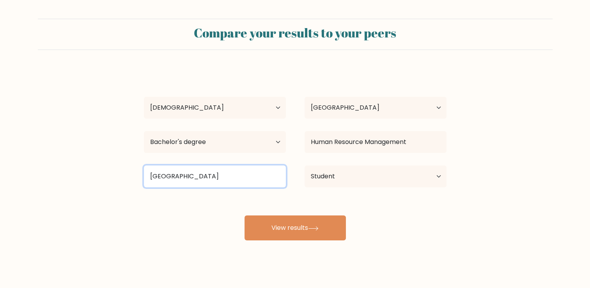
click at [237, 173] on input "University of Caloocan City" at bounding box center [215, 176] width 142 height 22
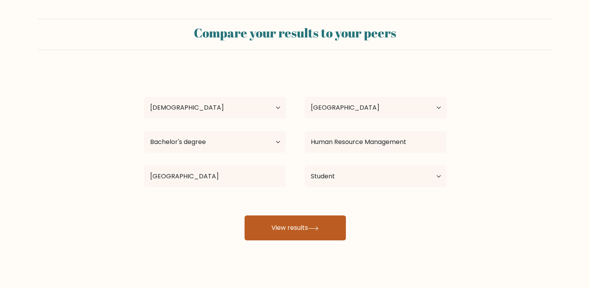
click at [283, 228] on button "View results" at bounding box center [294, 227] width 101 height 25
